Goal: Information Seeking & Learning: Check status

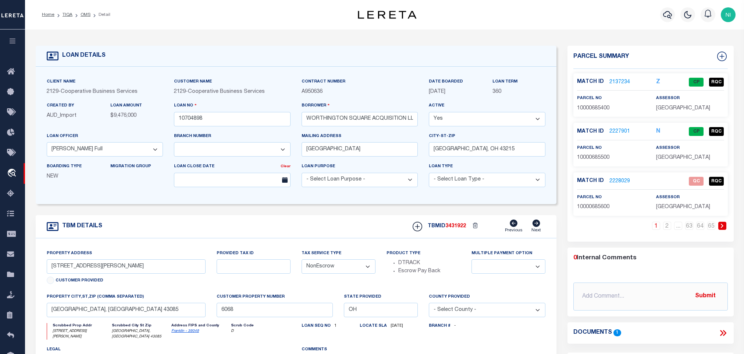
select select "200"
select select "7396"
select select "3334"
select select "NonEscrow"
click at [83, 13] on link "OMS" at bounding box center [86, 15] width 10 height 4
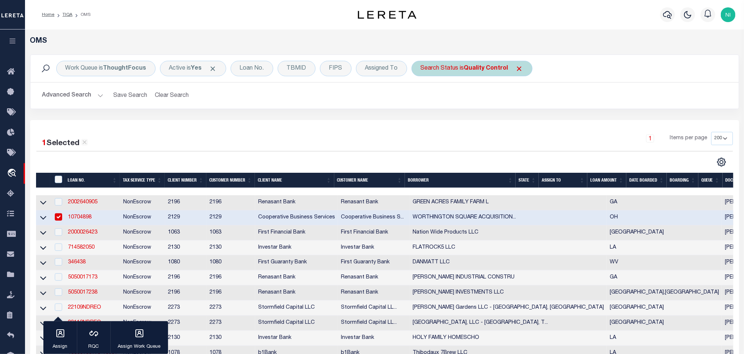
click at [455, 68] on div "Search Status is Quality Control" at bounding box center [472, 68] width 121 height 15
select select "QC"
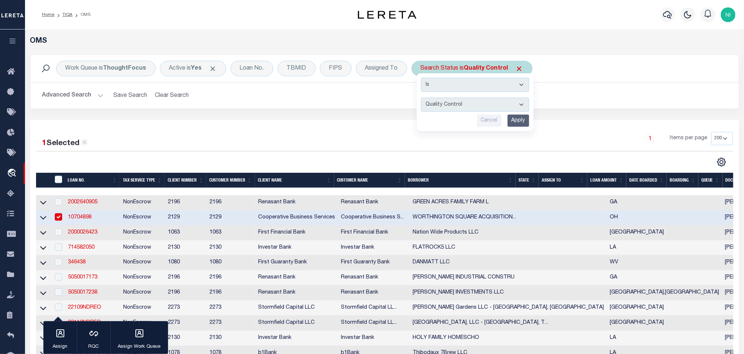
click at [520, 117] on input "Apply" at bounding box center [519, 120] width 22 height 12
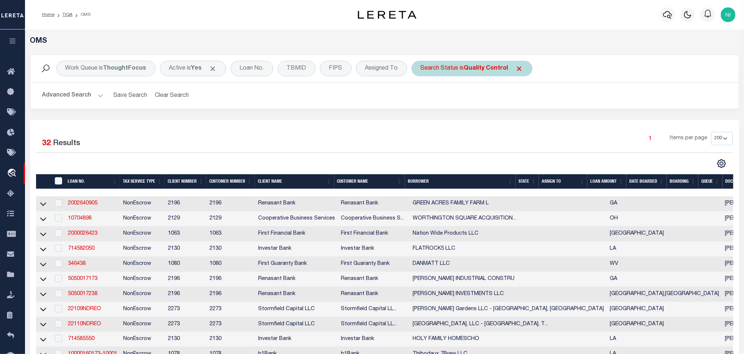
click at [482, 64] on div "Search Status is Quality Control" at bounding box center [472, 68] width 121 height 15
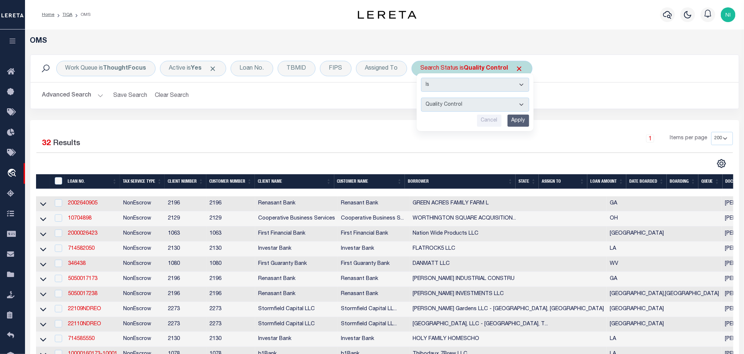
click at [473, 108] on select "Automated Search Bad Parcel Complete Duplicate Parcel High Dollar Reporting In …" at bounding box center [475, 104] width 108 height 14
select select "RD"
click at [423, 98] on select "Automated Search Bad Parcel Complete Duplicate Parcel High Dollar Reporting In …" at bounding box center [475, 104] width 108 height 14
click at [513, 121] on input "Apply" at bounding box center [519, 120] width 22 height 12
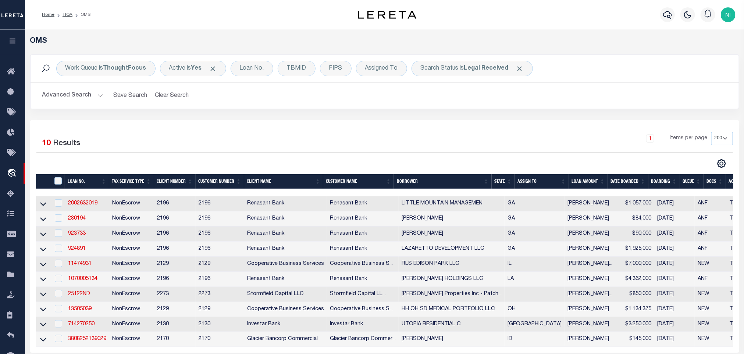
click at [96, 96] on button "Advanced Search" at bounding box center [72, 95] width 61 height 14
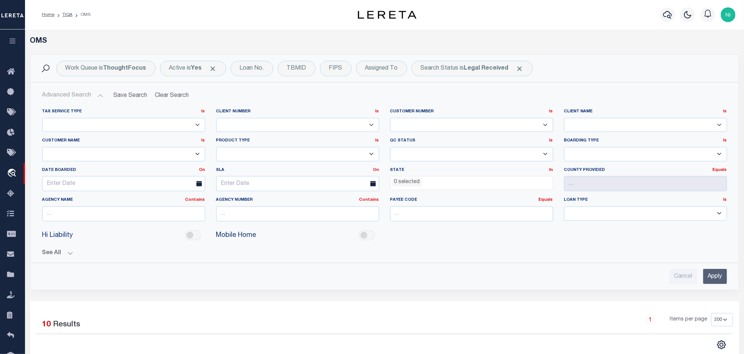
click at [85, 93] on button "Advanced Search" at bounding box center [72, 95] width 61 height 14
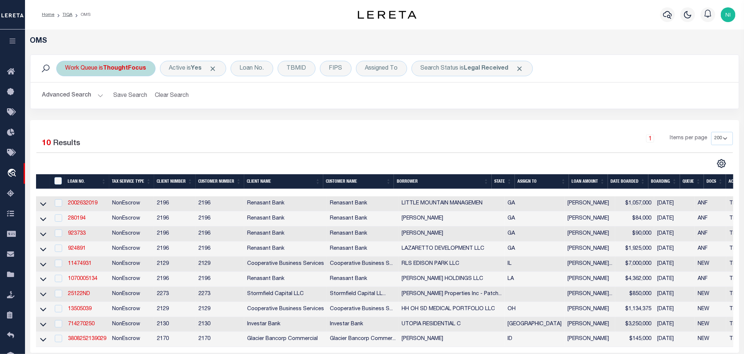
click at [123, 70] on b "ThoughtFocus" at bounding box center [124, 68] width 43 height 6
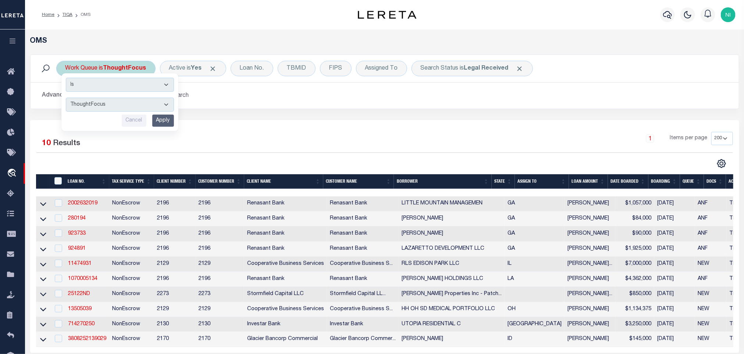
click at [118, 90] on select "Is Contains" at bounding box center [120, 85] width 108 height 14
click at [120, 91] on select "Is Contains" at bounding box center [120, 85] width 108 height 14
drag, startPoint x: 121, startPoint y: 105, endPoint x: 120, endPoint y: 111, distance: 6.5
click at [121, 105] on select "--ALL-- factRSystems General ThoughtFocus" at bounding box center [120, 104] width 108 height 14
select select "FAC"
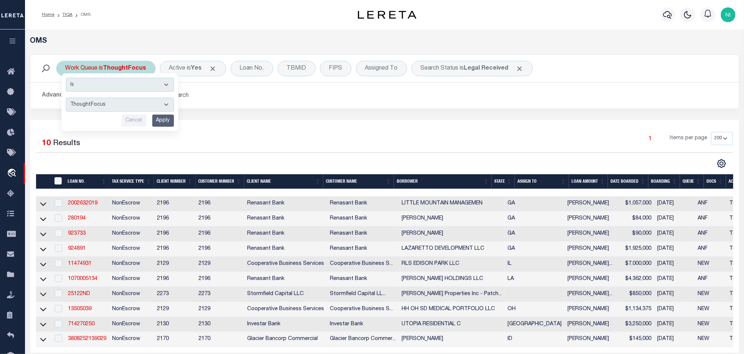
click at [66, 98] on select "--ALL-- factRSystems General ThoughtFocus" at bounding box center [120, 104] width 108 height 14
click at [165, 120] on input "Apply" at bounding box center [163, 120] width 22 height 12
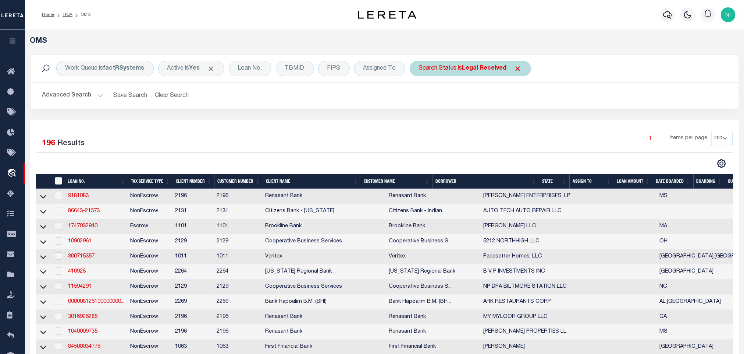
click at [481, 70] on b "Legal Received" at bounding box center [484, 68] width 45 height 6
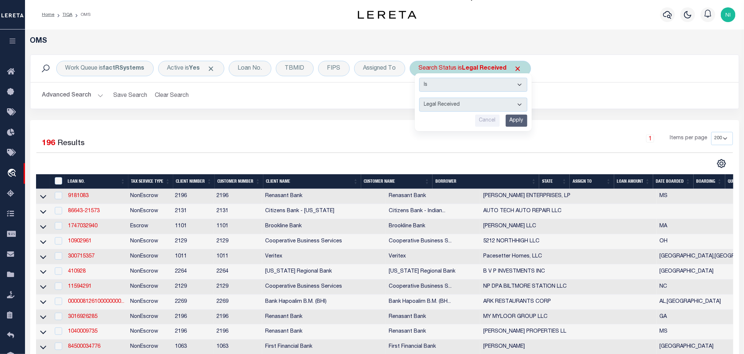
click at [473, 111] on select "Automated Search Bad Parcel Complete Duplicate Parcel High Dollar Reporting In …" at bounding box center [473, 104] width 108 height 14
select select "IP"
click at [421, 98] on select "Automated Search Bad Parcel Complete Duplicate Parcel High Dollar Reporting In …" at bounding box center [473, 104] width 108 height 14
click at [518, 119] on input "Apply" at bounding box center [517, 120] width 22 height 12
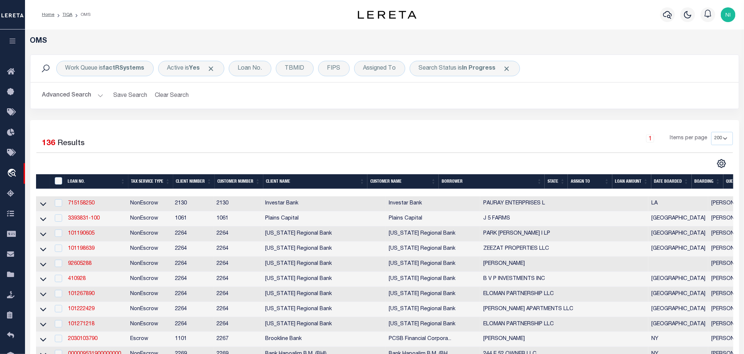
click at [396, 120] on div "Work Queue is factRSystems Active is Yes Loan No. TBMID FIPS Assigned To Search…" at bounding box center [385, 86] width 720 height 65
